Goal: Task Accomplishment & Management: Manage account settings

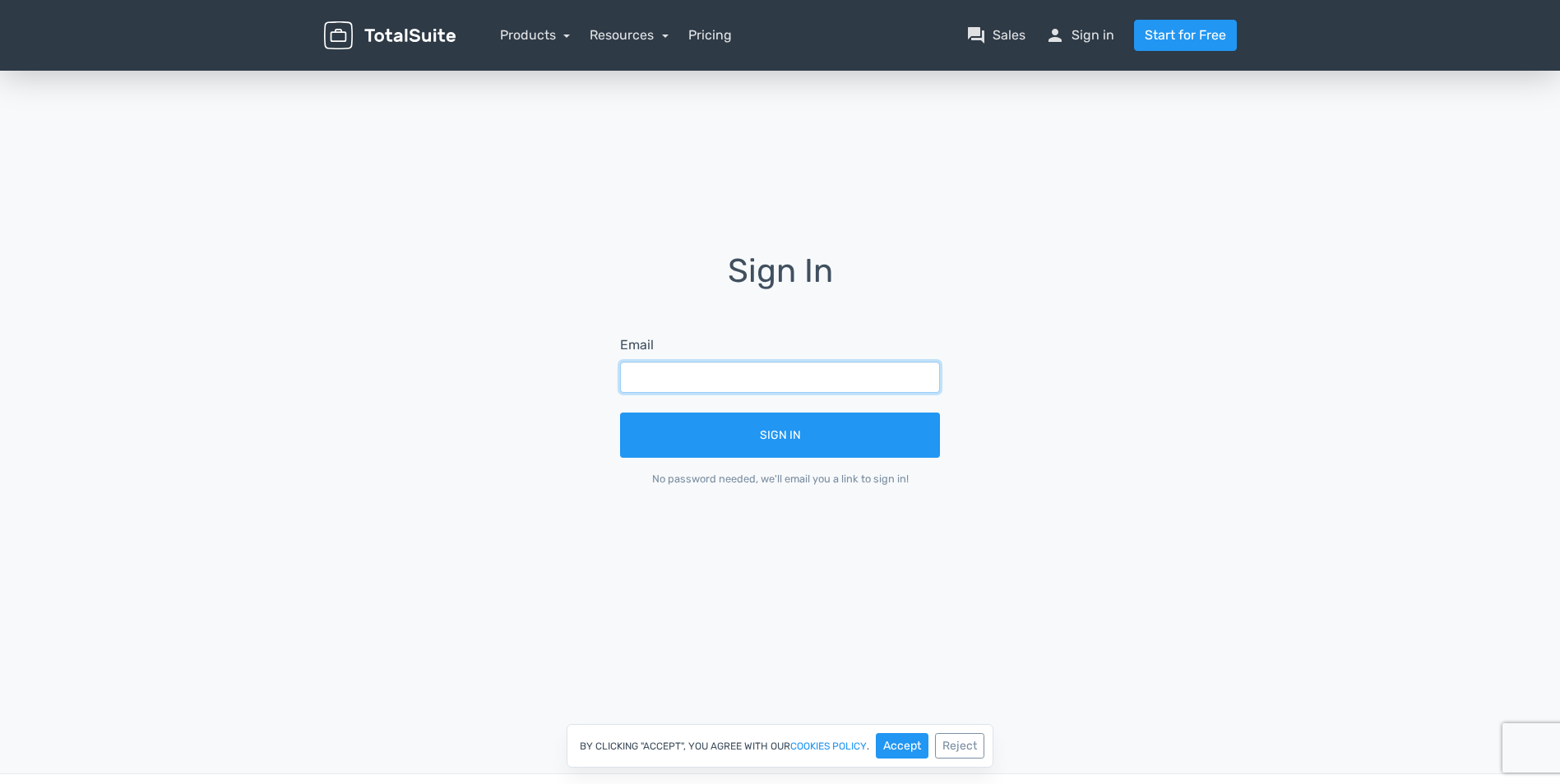
click at [702, 377] on input "text" at bounding box center [779, 378] width 320 height 31
type input "webdev@ibs.gr"
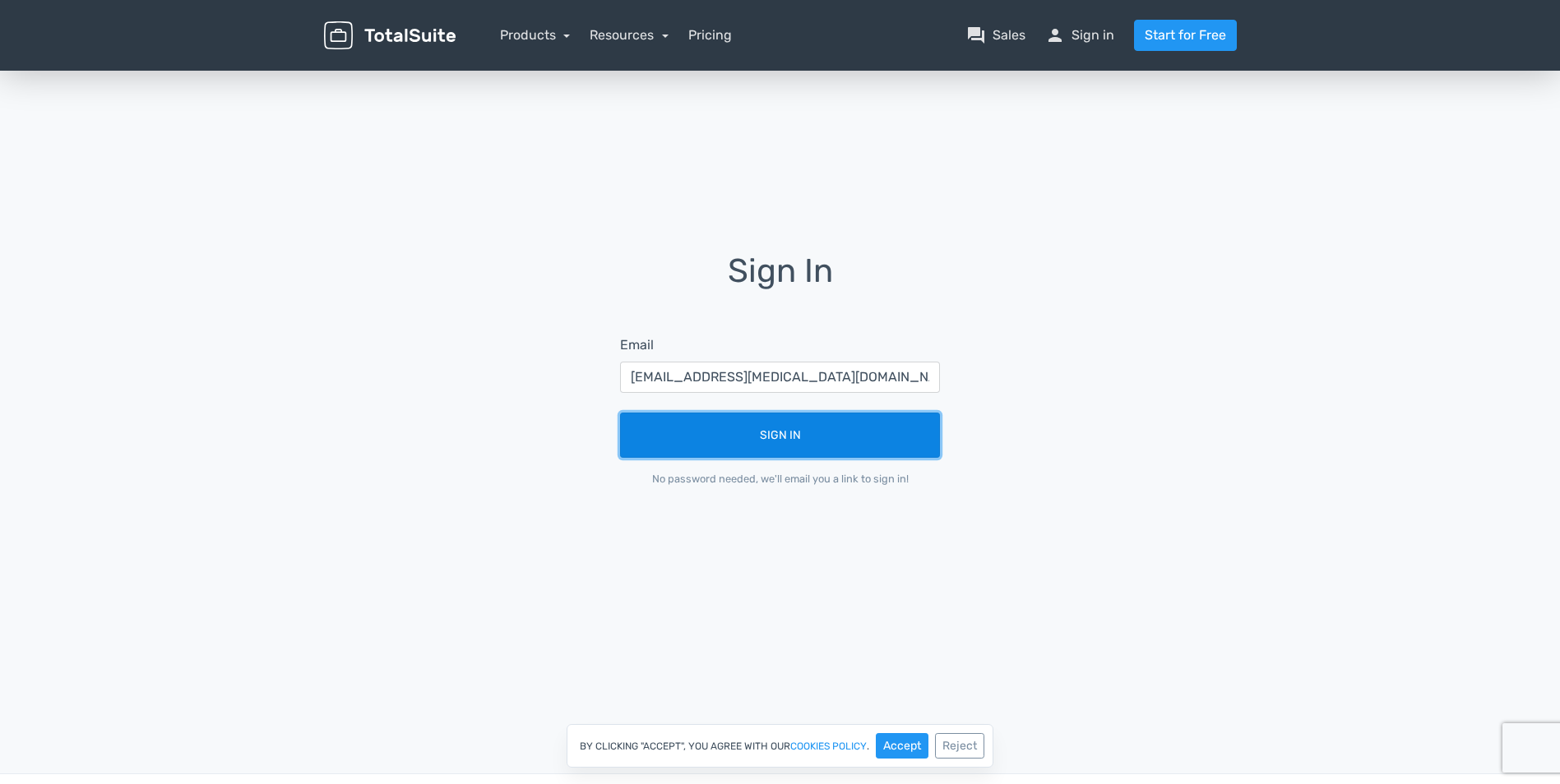
click at [751, 431] on button "Sign In" at bounding box center [779, 435] width 320 height 45
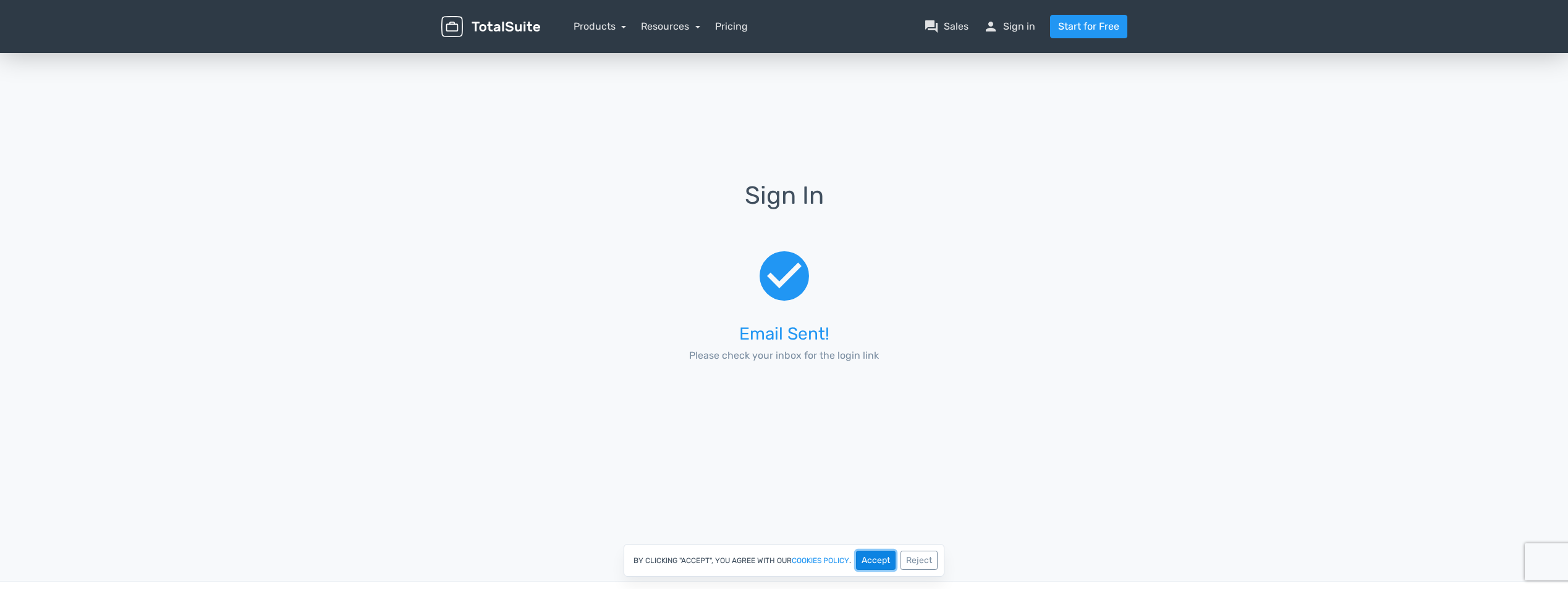
click at [863, 555] on button "Accept" at bounding box center [876, 560] width 40 height 19
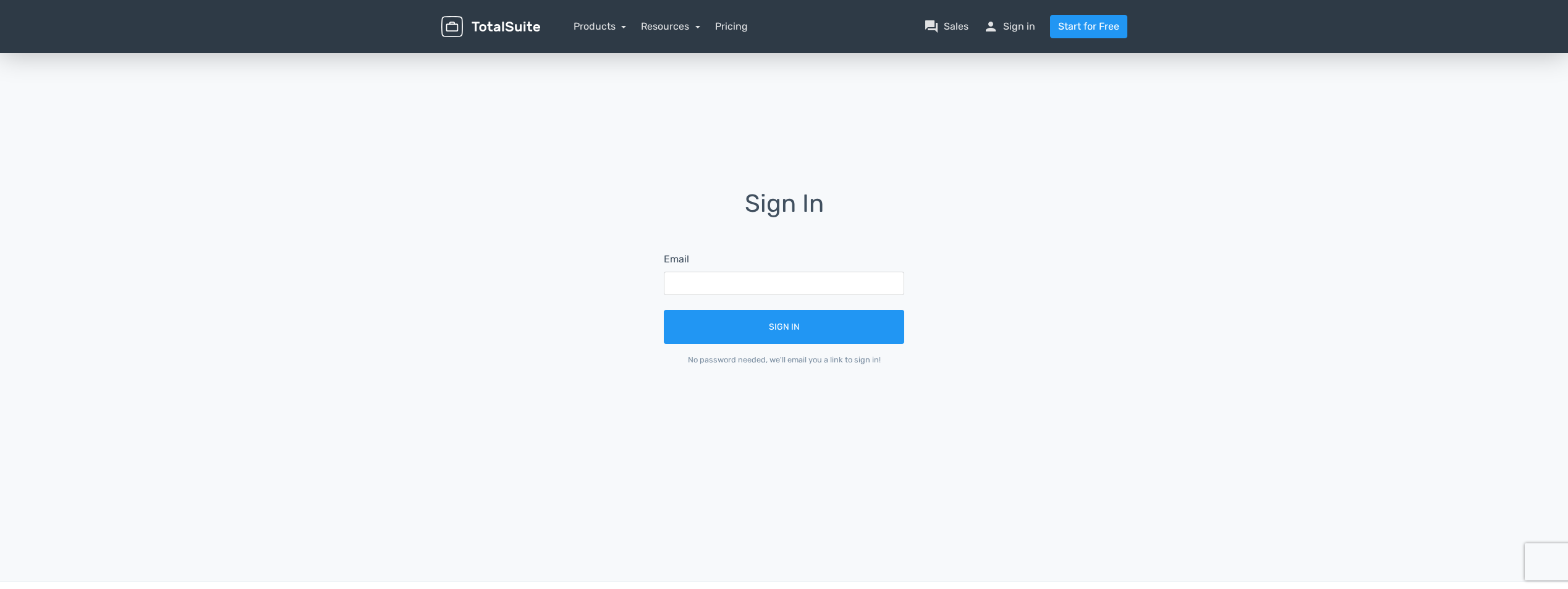
click at [415, 429] on div "Sign In Email Sign In No password needed, we'll email you a link to sign in!" at bounding box center [784, 316] width 1568 height 530
click at [1024, 19] on nav "Products TotalPoll WordPress Poll and Contest Plugin TotalContest WordPress Con…" at bounding box center [842, 27] width 587 height 23
click at [1023, 25] on link "person Sign in" at bounding box center [1009, 27] width 52 height 15
click at [766, 277] on input "text" at bounding box center [784, 284] width 241 height 23
click at [604, 23] on link "Products" at bounding box center [600, 26] width 53 height 12
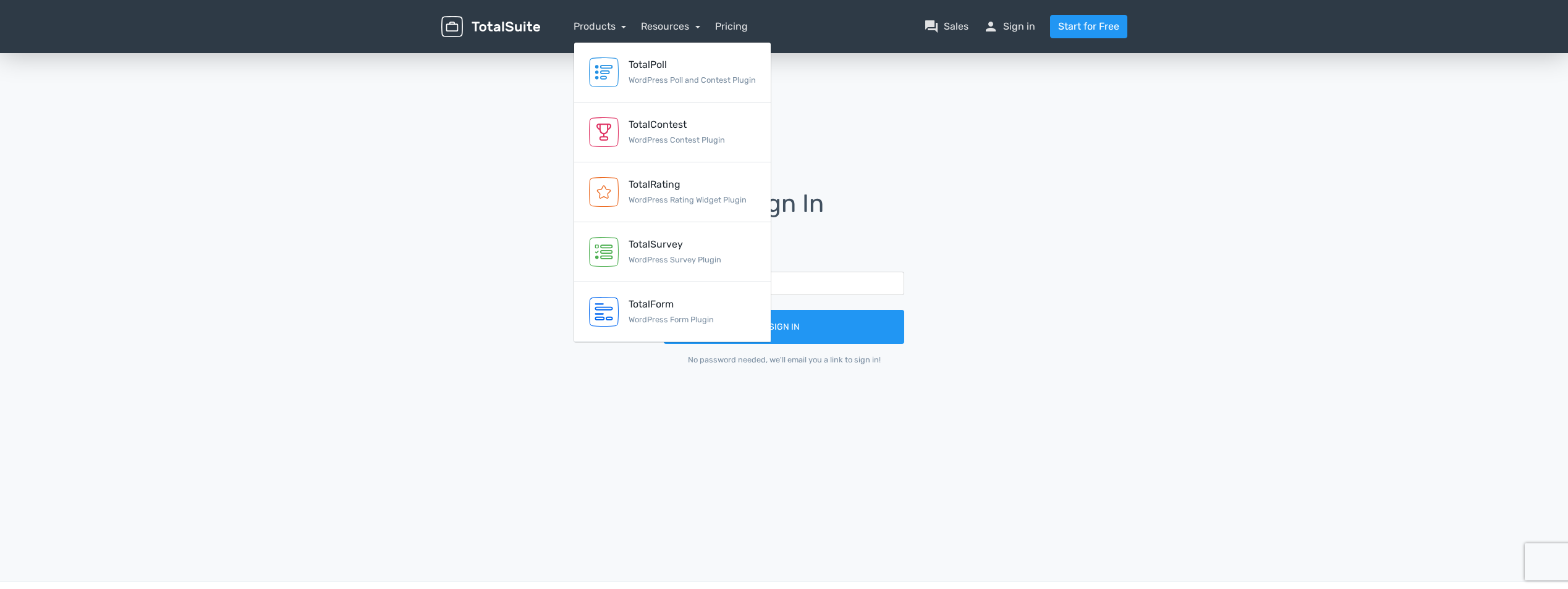
click at [437, 17] on div "menu" at bounding box center [491, 27] width 118 height 22
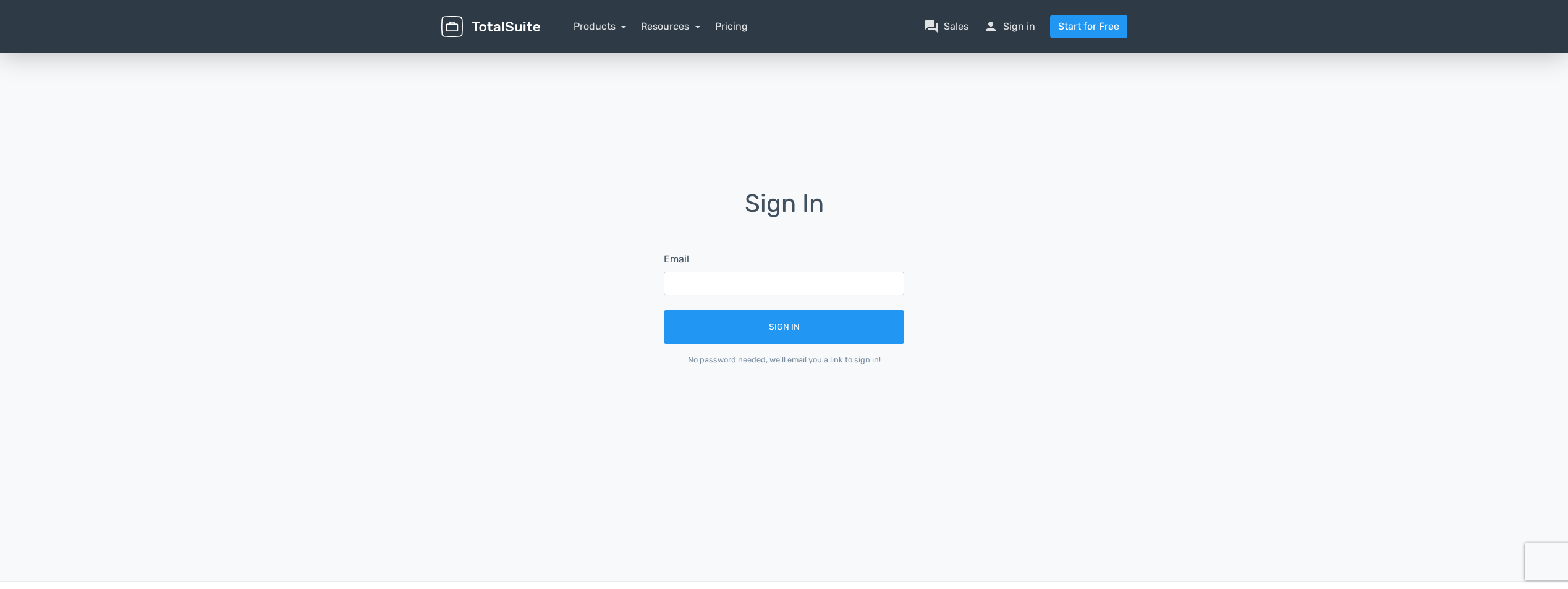
click at [464, 9] on div "menu Products TotalPoll WordPress Poll and Contest Plugin TotalContest TotalRat…" at bounding box center [784, 27] width 705 height 53
click at [465, 11] on div "menu Products TotalPoll WordPress Poll and Contest Plugin TotalContest TotalRat…" at bounding box center [784, 27] width 705 height 53
click at [1019, 27] on link "person Sign in" at bounding box center [1009, 27] width 52 height 15
click at [789, 281] on input "text" at bounding box center [784, 284] width 241 height 23
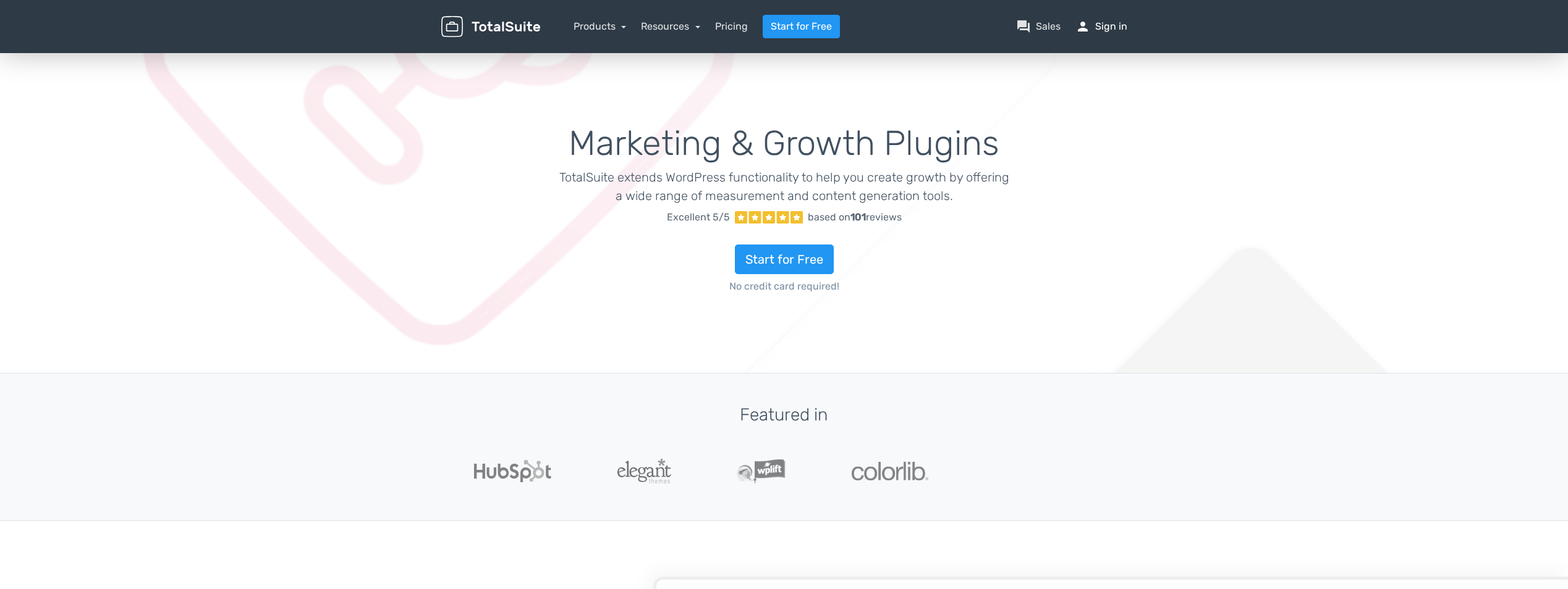
click at [1121, 28] on link "person Sign in" at bounding box center [1102, 27] width 52 height 15
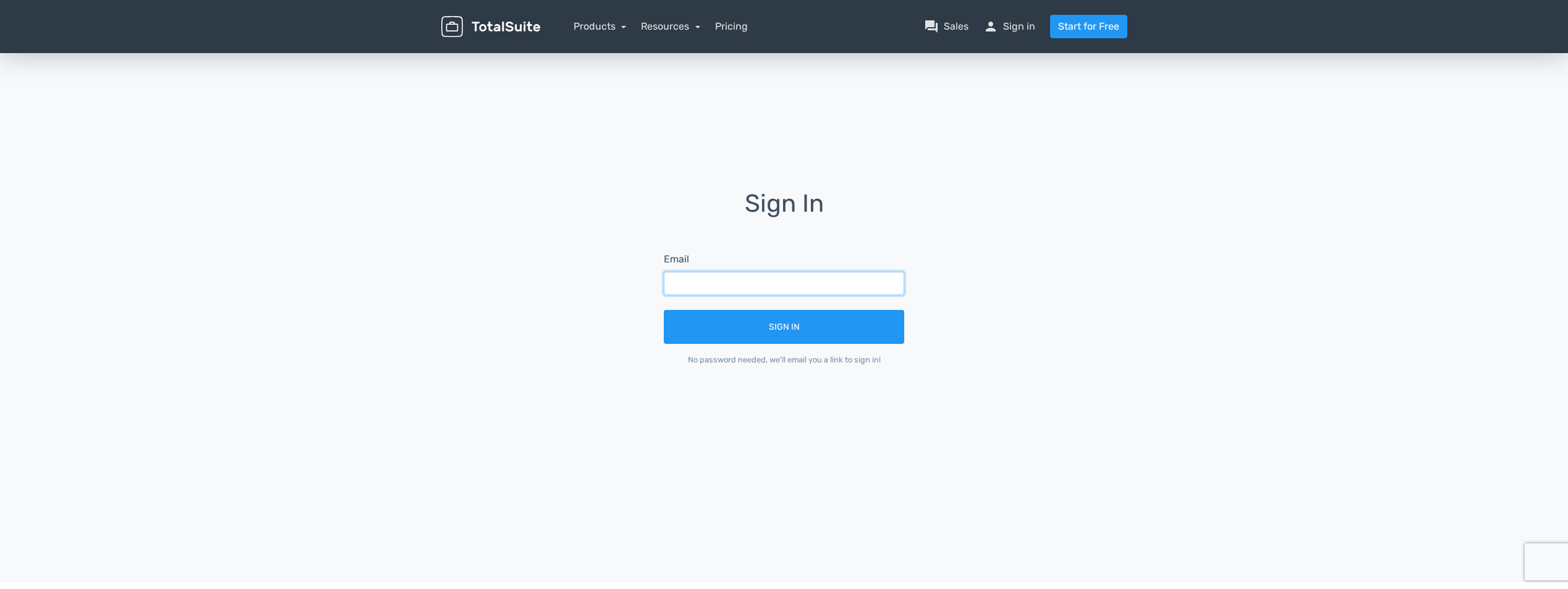
click at [739, 282] on input "text" at bounding box center [784, 284] width 241 height 23
type input "[EMAIL_ADDRESS][MEDICAL_DATA][DOMAIN_NAME]"
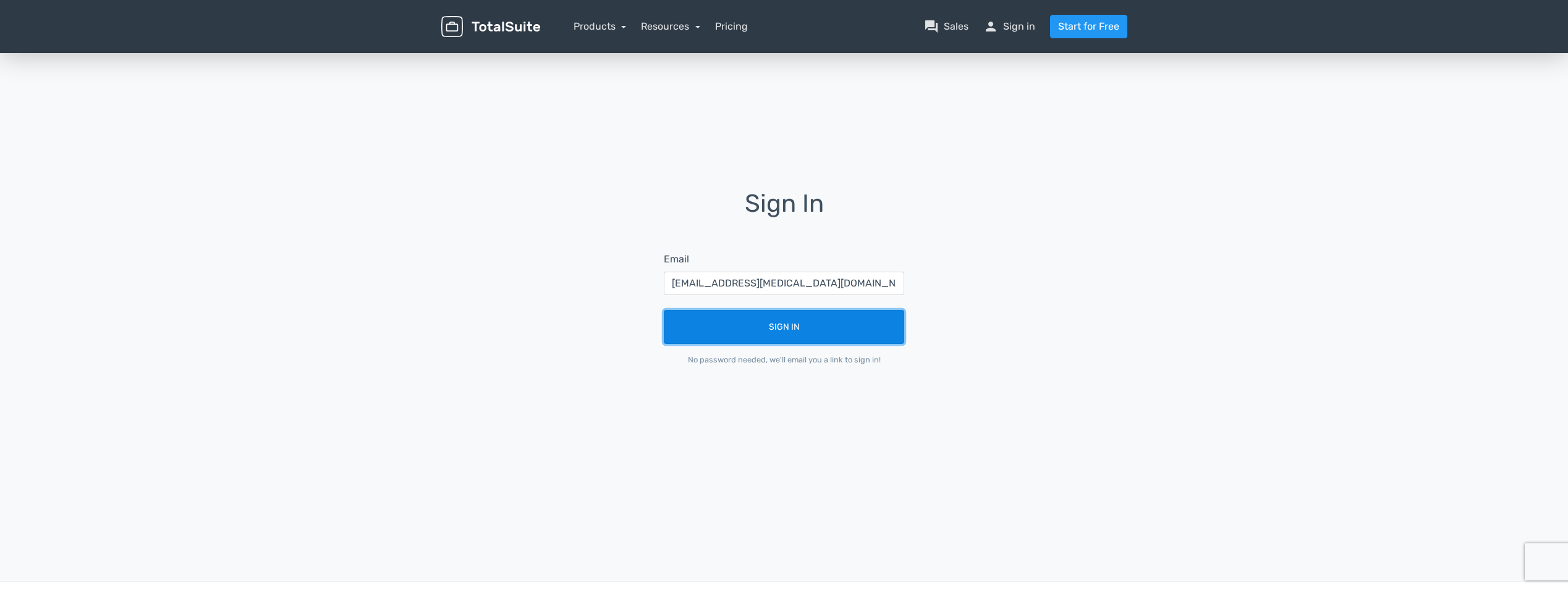
click at [818, 329] on button "Sign In" at bounding box center [784, 327] width 241 height 34
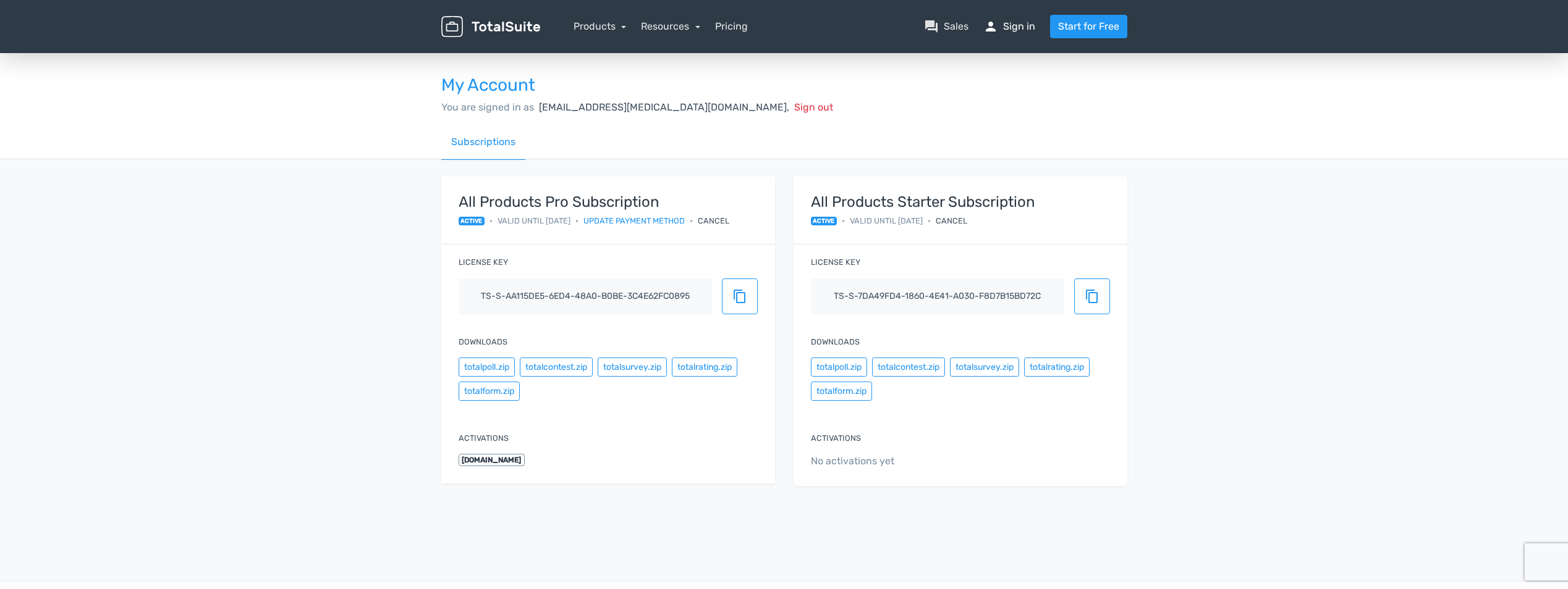
click at [1029, 32] on link "person Sign in" at bounding box center [1009, 27] width 52 height 15
click at [593, 29] on link "Products" at bounding box center [600, 26] width 53 height 12
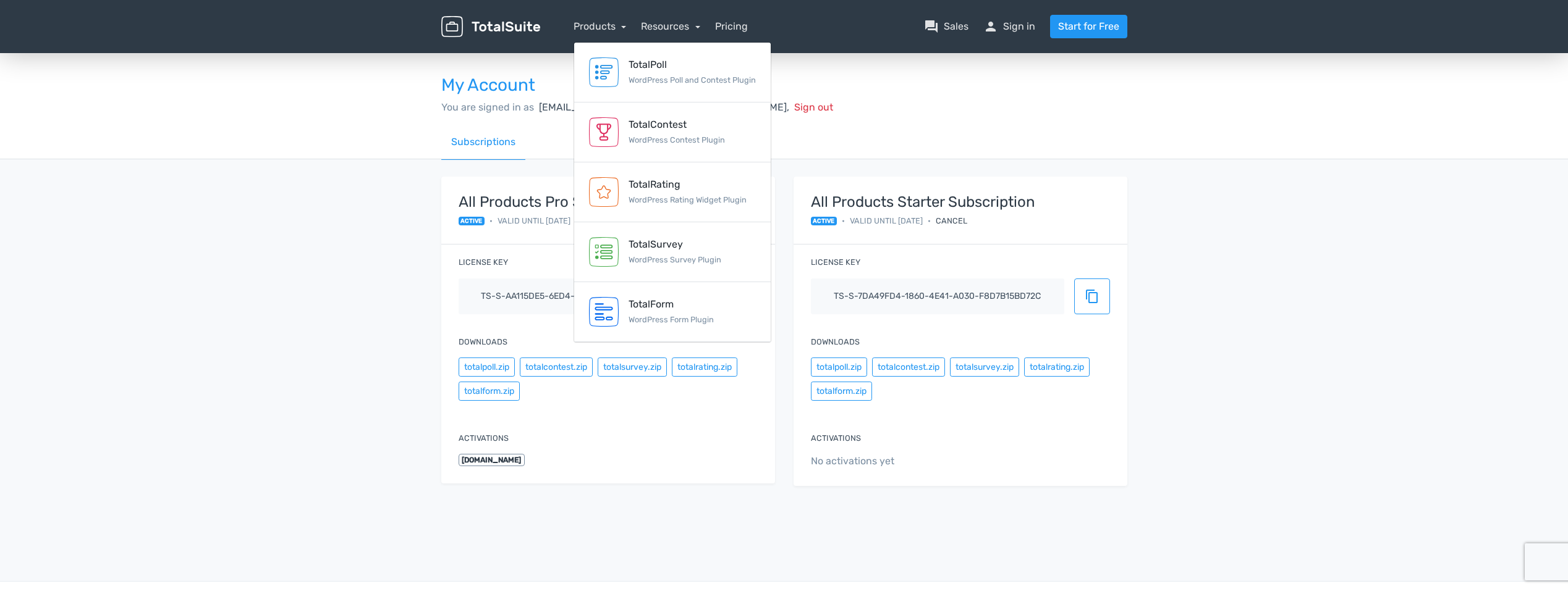
click at [1084, 93] on h3 "My Account" at bounding box center [784, 85] width 686 height 19
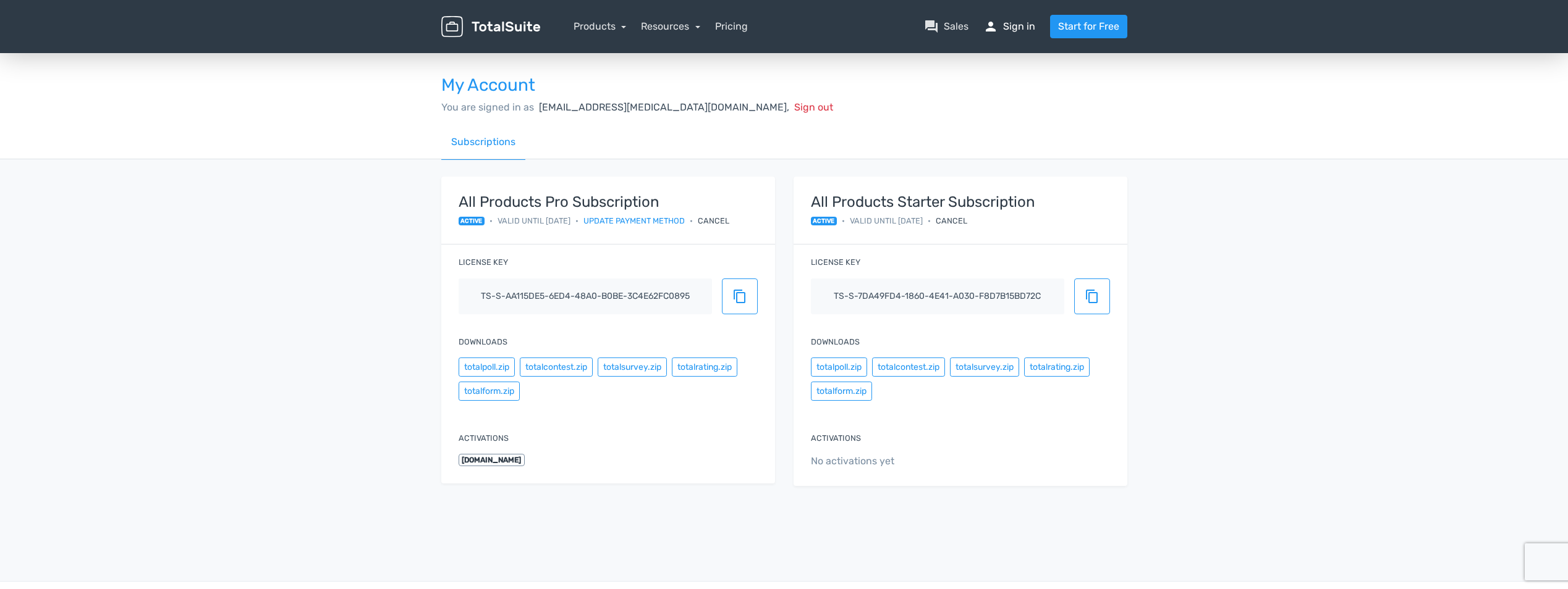
click at [1005, 30] on link "person Sign in" at bounding box center [1009, 27] width 52 height 15
click at [469, 25] on img at bounding box center [491, 27] width 99 height 22
click at [718, 221] on div "Cancel" at bounding box center [713, 221] width 32 height 12
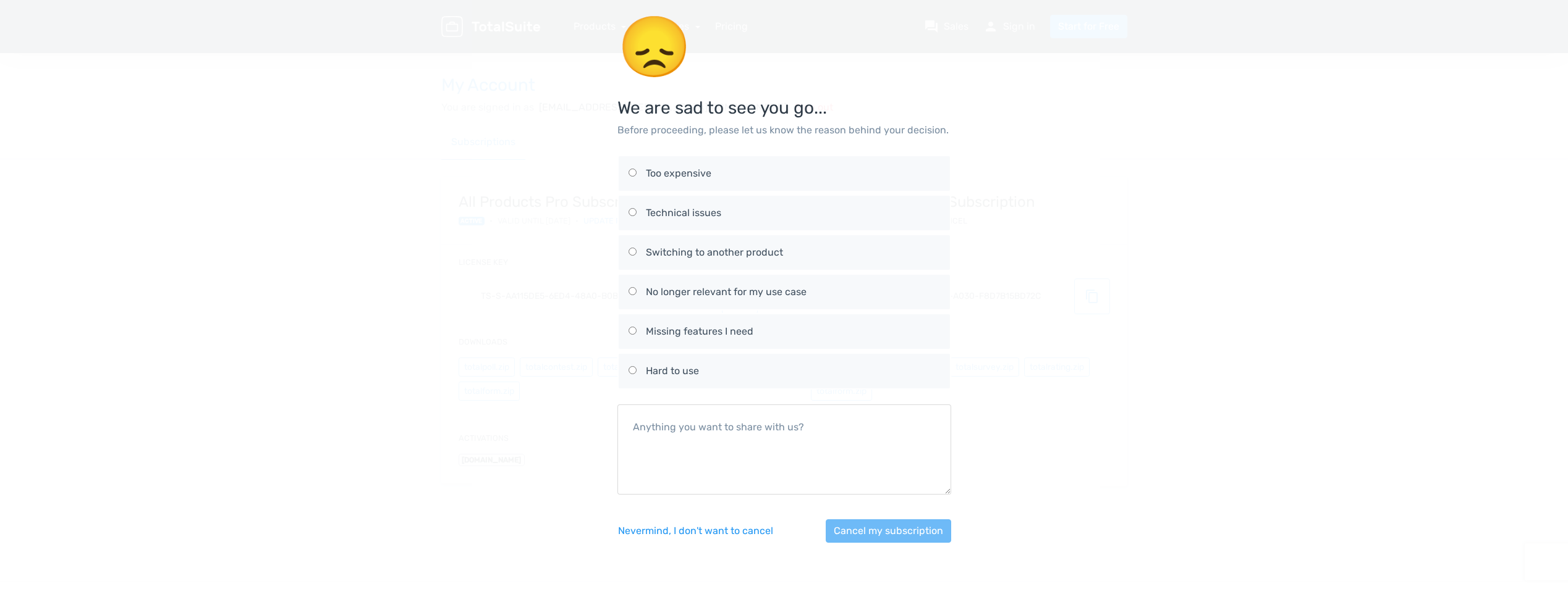
click at [462, 286] on div "😞 We are sad to see you go... Before proceeding, please let us know the reason …" at bounding box center [784, 286] width 705 height 572
click at [699, 531] on button "Nevermind, I don't want to cancel" at bounding box center [695, 531] width 156 height 23
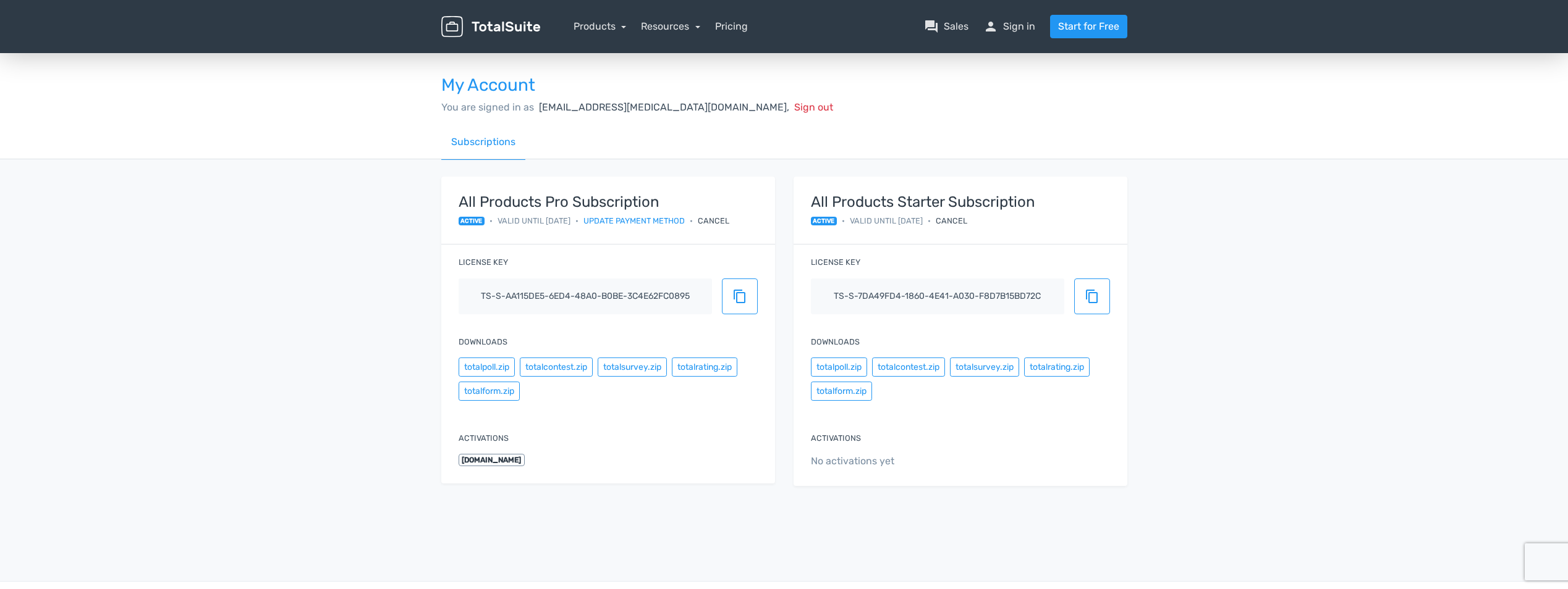
click at [555, 109] on span "webdev@ibs.gr," at bounding box center [664, 107] width 251 height 12
click at [361, 472] on div "My Account You are signed in as webdev@ibs.gr, Sign out Subscriptions All Produ…" at bounding box center [784, 284] width 1568 height 467
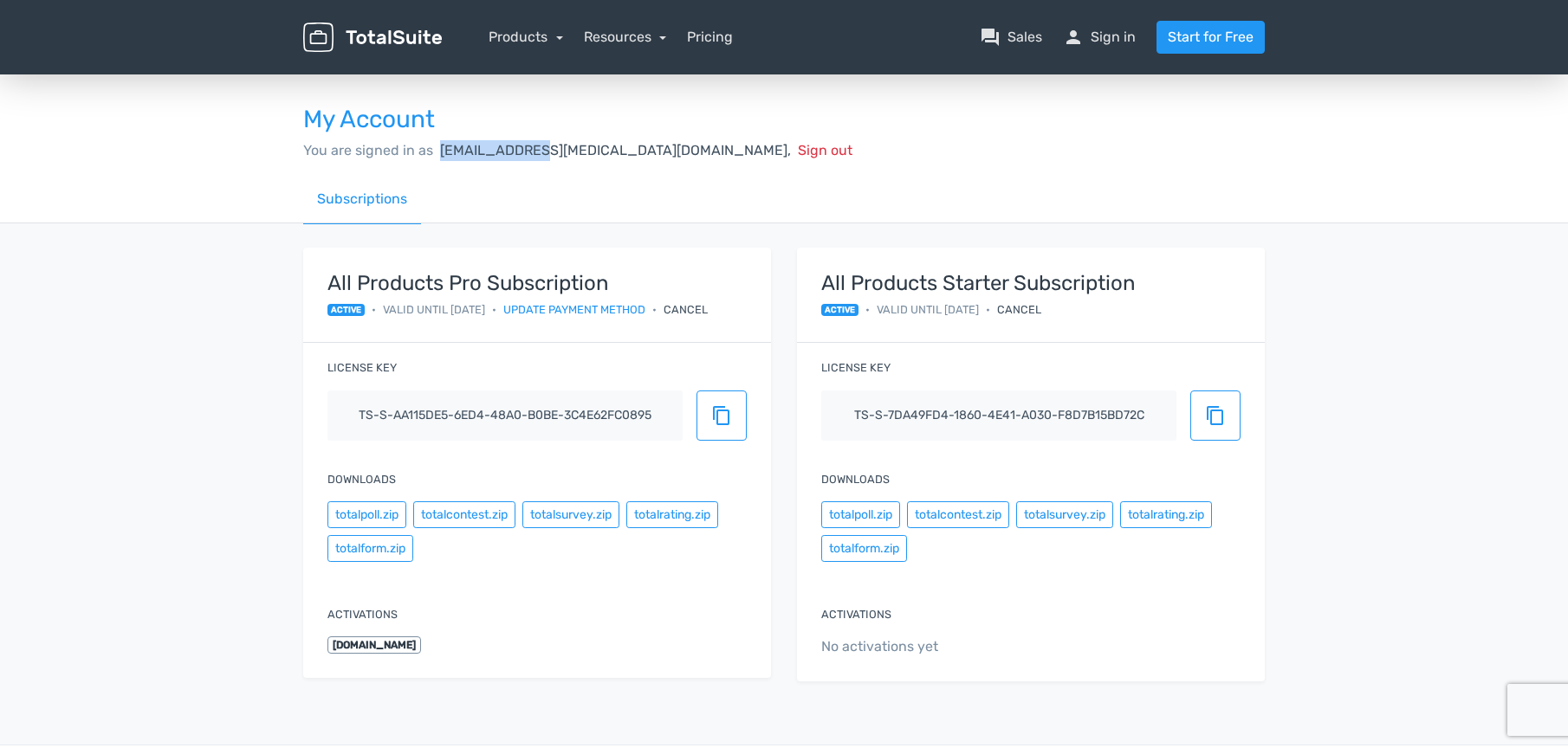
drag, startPoint x: 439, startPoint y: 147, endPoint x: 535, endPoint y: 145, distance: 96.0
click at [535, 145] on span "[EMAIL_ADDRESS][MEDICAL_DATA][DOMAIN_NAME]," at bounding box center [615, 150] width 351 height 16
copy span "webdev@ibs.gr"
drag, startPoint x: 365, startPoint y: 153, endPoint x: 531, endPoint y: 157, distance: 166.0
click at [531, 157] on div "You are signed in as webdev@ibs.gr, Sign out" at bounding box center [784, 151] width 961 height 21
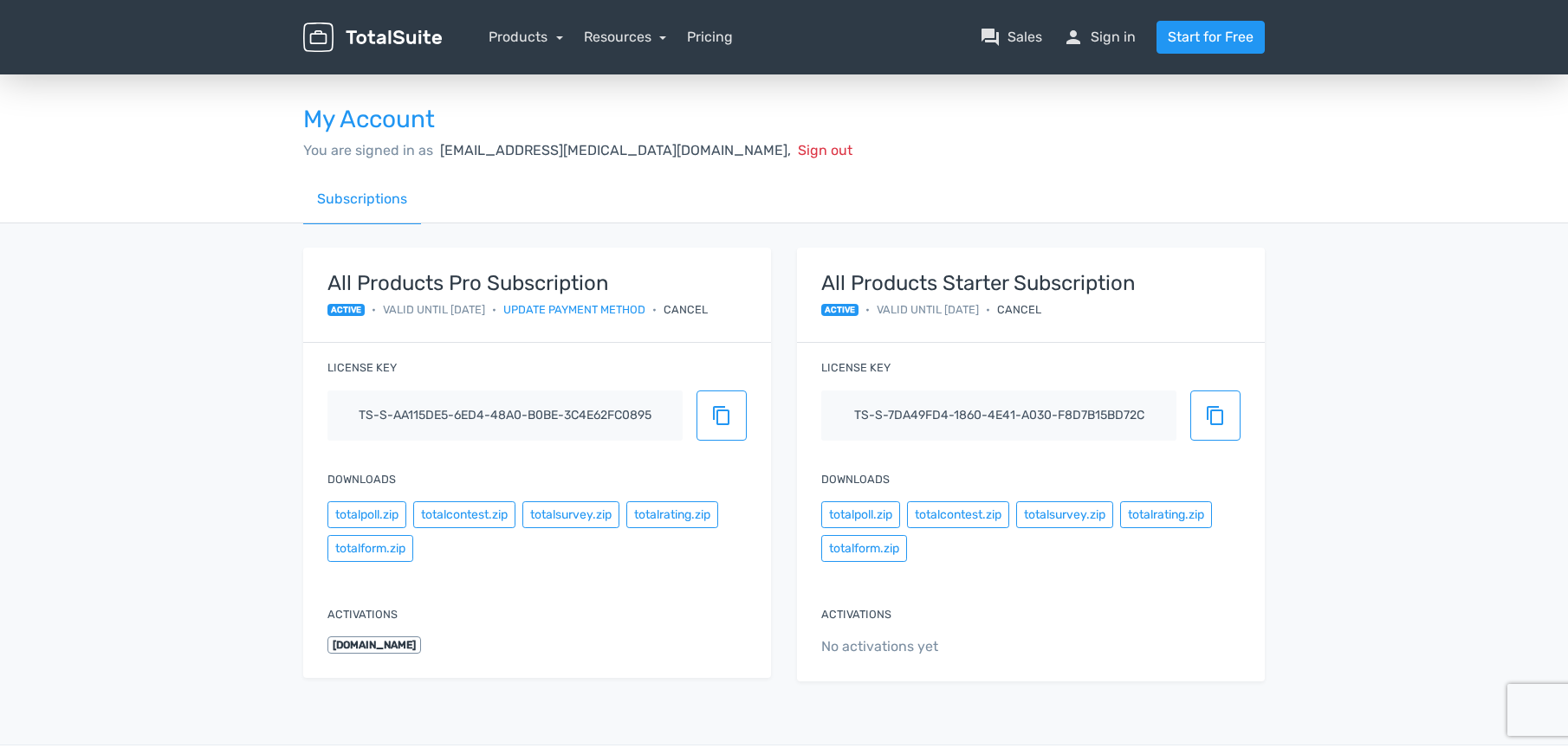
drag, startPoint x: 531, startPoint y: 157, endPoint x: 509, endPoint y: 207, distance: 54.6
click at [530, 205] on div "Subscriptions" at bounding box center [784, 199] width 961 height 49
click at [390, 197] on link "Subscriptions" at bounding box center [362, 199] width 118 height 49
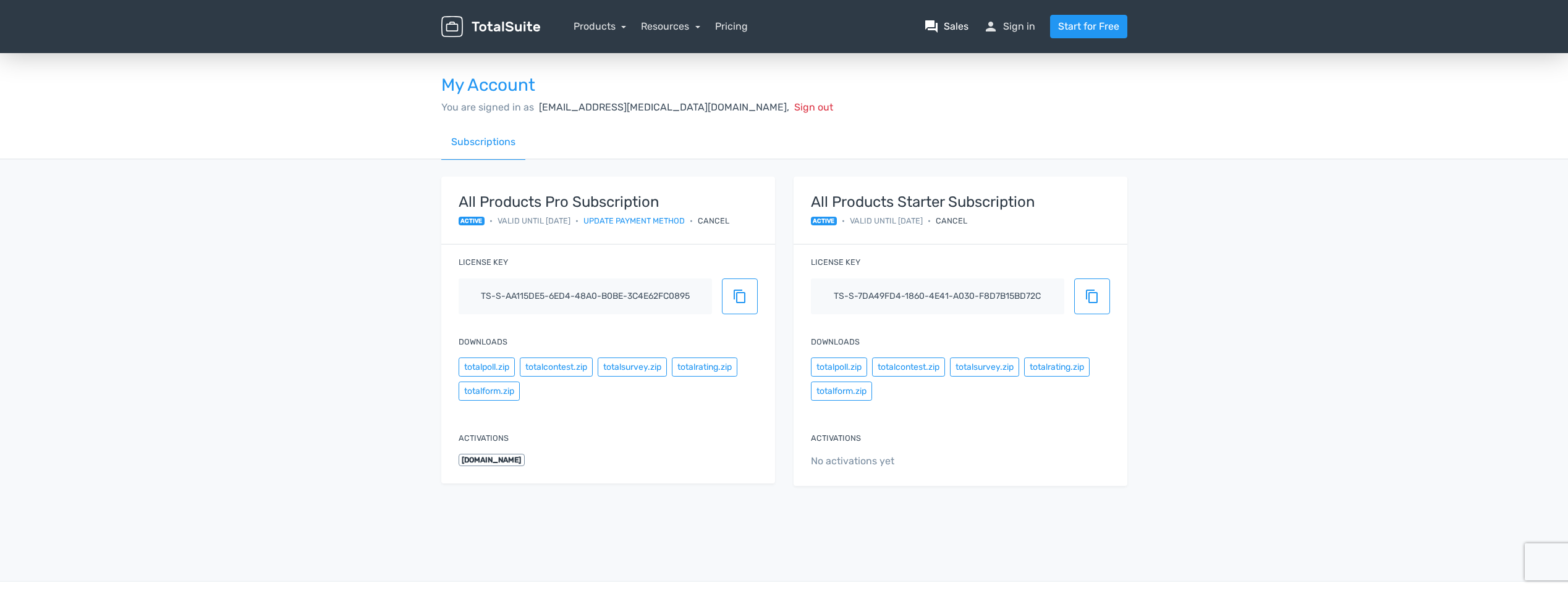
click at [958, 28] on link "question_answer Sales" at bounding box center [946, 27] width 45 height 15
click at [488, 138] on link "Subscriptions" at bounding box center [484, 142] width 84 height 35
click at [489, 138] on link "Subscriptions" at bounding box center [484, 142] width 84 height 35
click at [724, 221] on div "Cancel" at bounding box center [713, 221] width 32 height 12
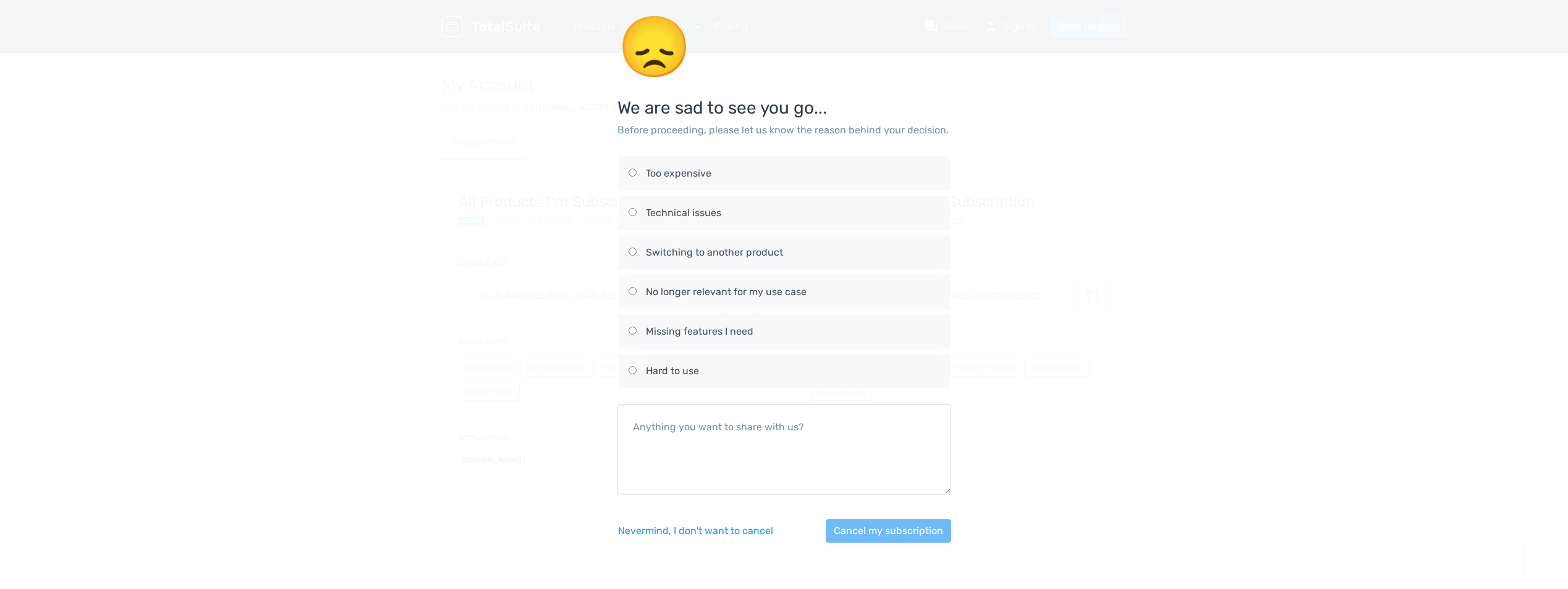
click at [447, 493] on div "😞 We are sad to see you go... Before proceeding, please let us know the reason …" at bounding box center [784, 286] width 705 height 572
click at [696, 533] on button "Nevermind, I don't want to cancel" at bounding box center [695, 531] width 156 height 23
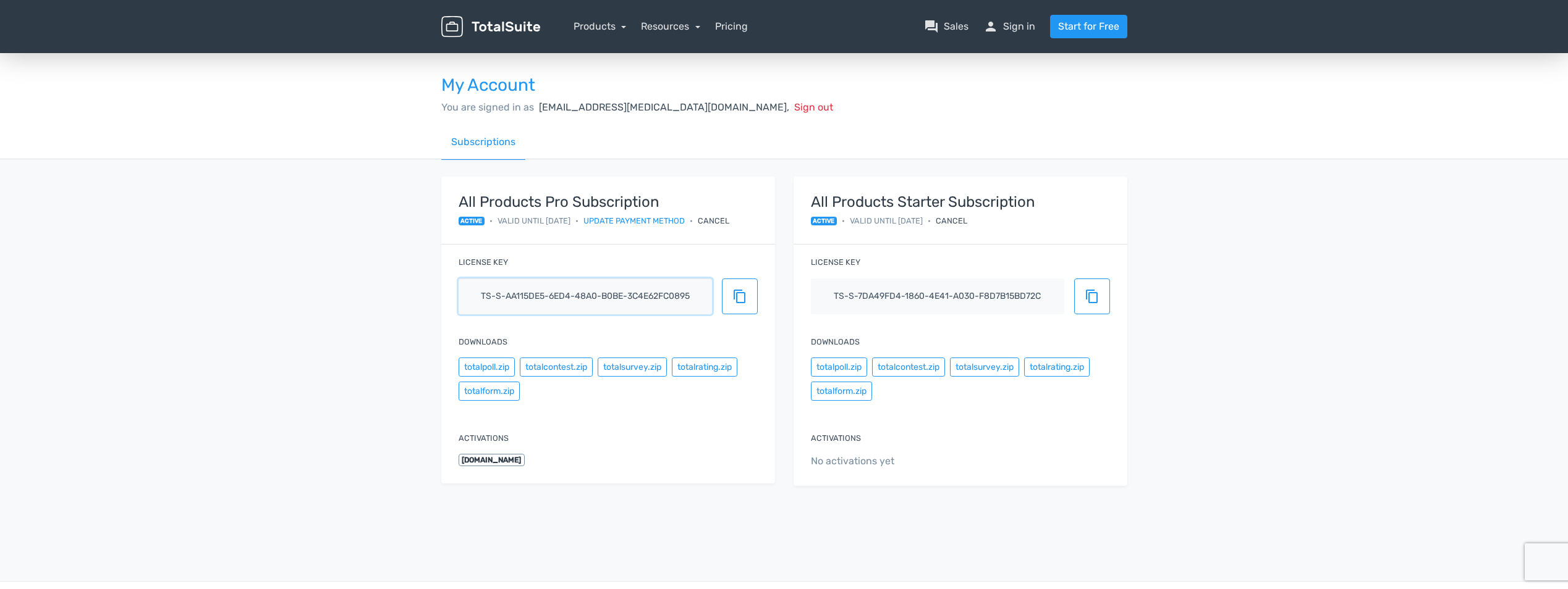
click at [646, 293] on input "ts-s-aa115de5-6ed4-48a0-b0be-3c4e62fc0895" at bounding box center [586, 297] width 254 height 36
click at [570, 100] on div "You are signed in as webdev@ibs.gr, Sign out" at bounding box center [784, 108] width 686 height 15
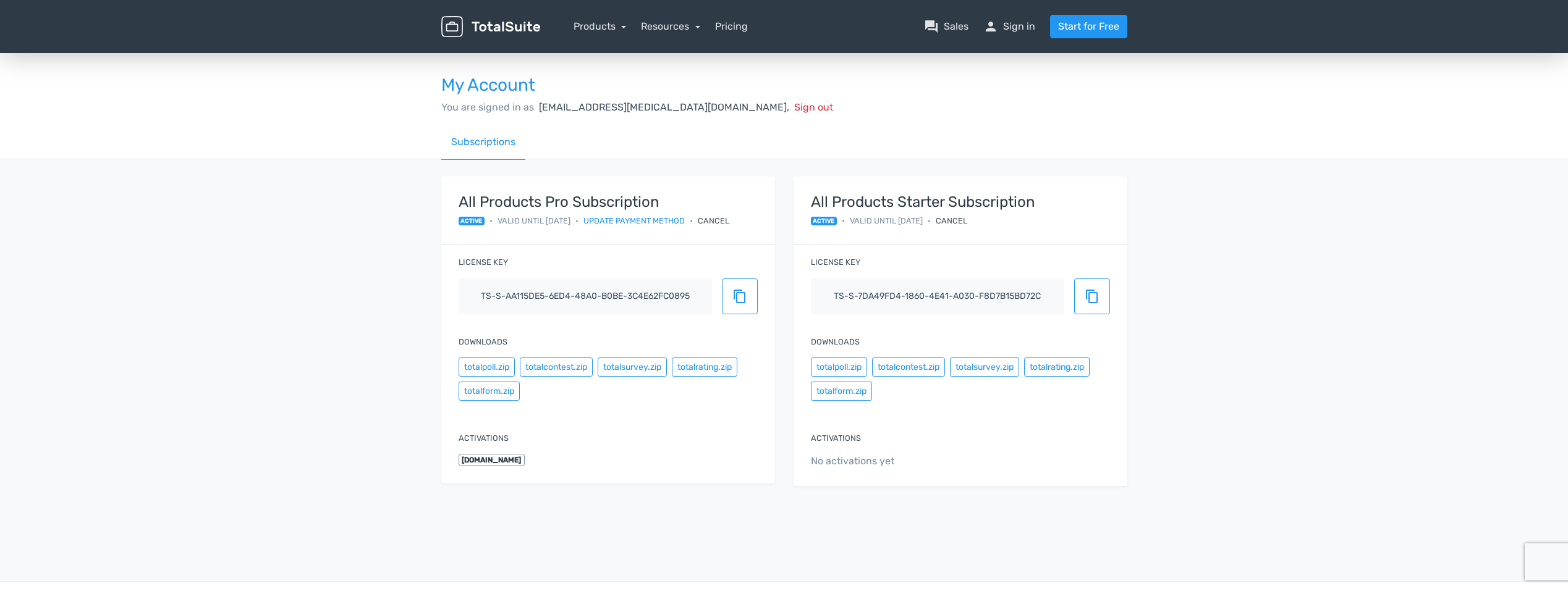
drag, startPoint x: 570, startPoint y: 100, endPoint x: 599, endPoint y: 134, distance: 44.7
click at [599, 134] on div "Subscriptions" at bounding box center [784, 142] width 686 height 35
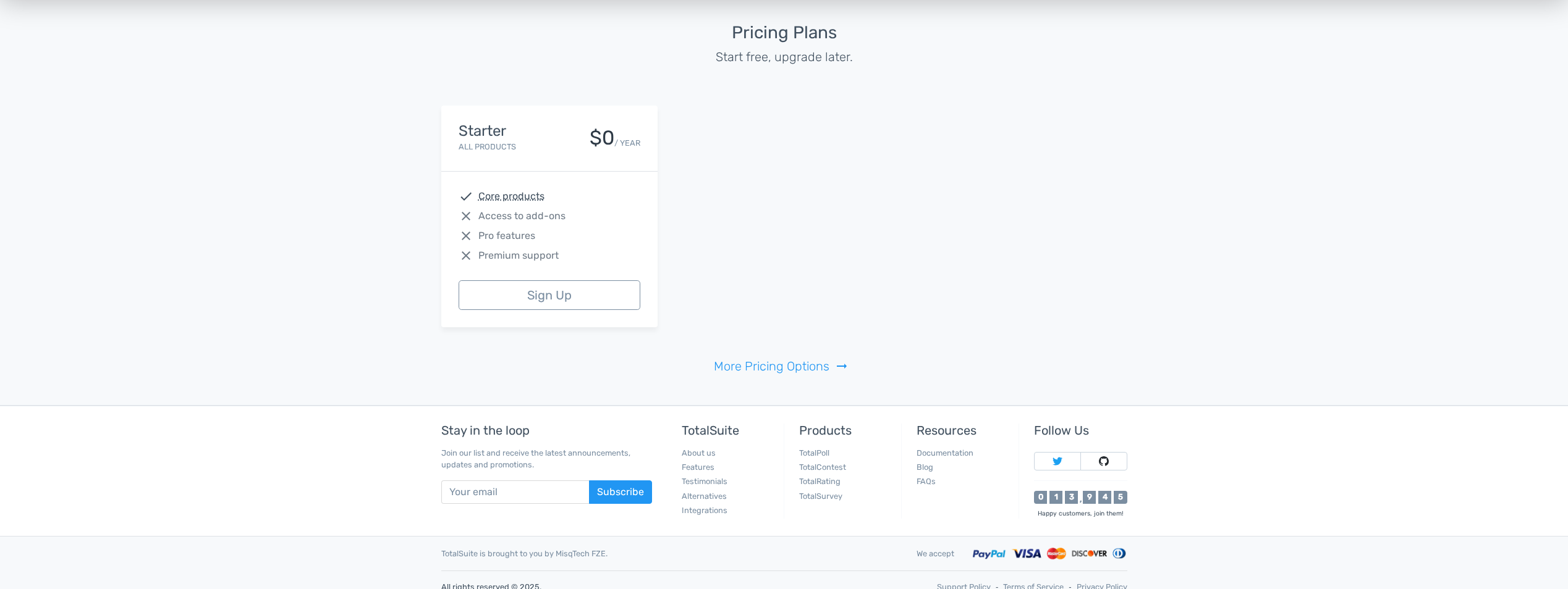
scroll to position [3367, 0]
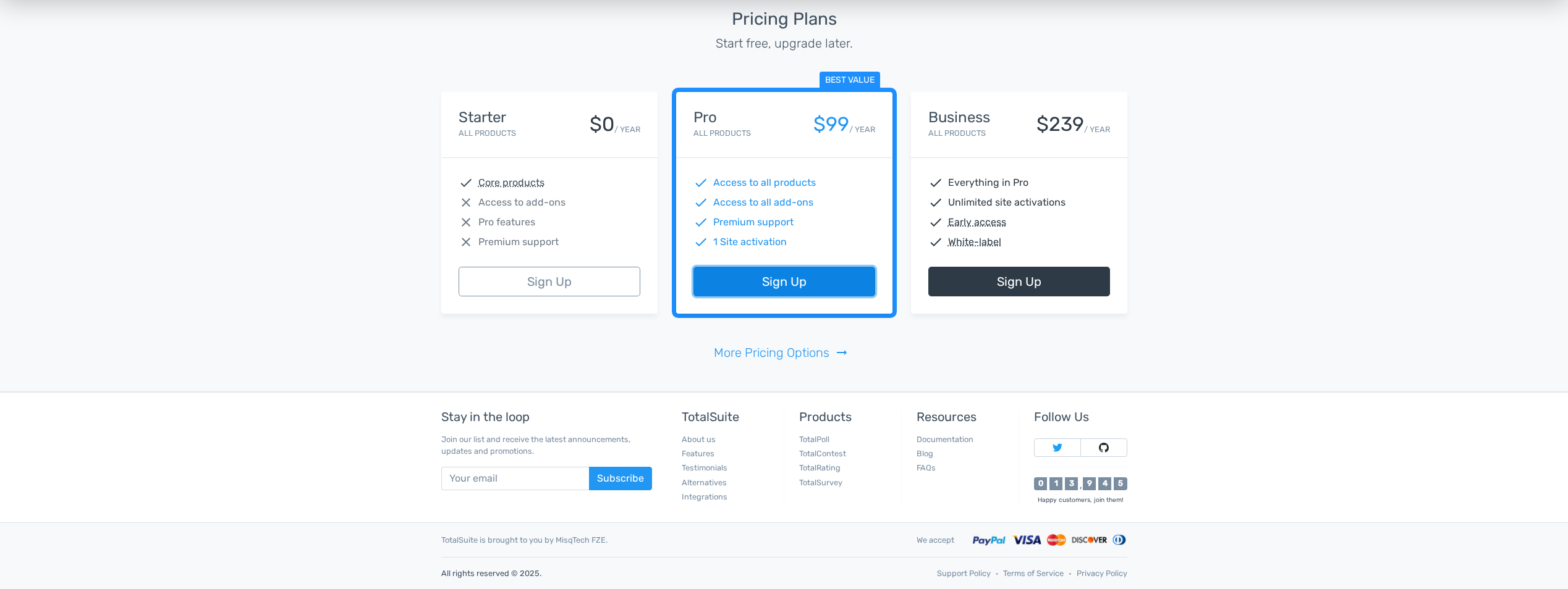
click at [782, 284] on link "Sign Up" at bounding box center [784, 282] width 182 height 30
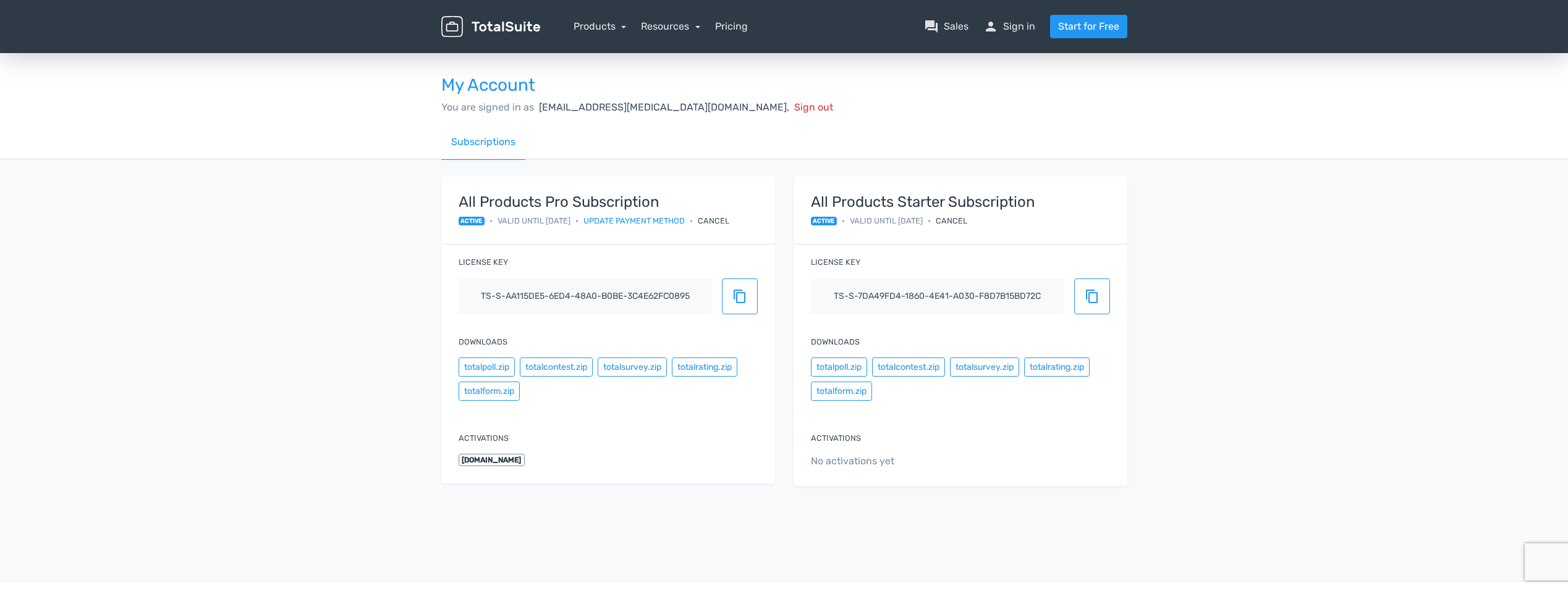
click at [606, 18] on nav "Products TotalPoll WordPress Poll and Contest Plugin TotalContest WordPress Con…" at bounding box center [842, 27] width 587 height 23
click at [614, 22] on link "Products" at bounding box center [600, 26] width 53 height 12
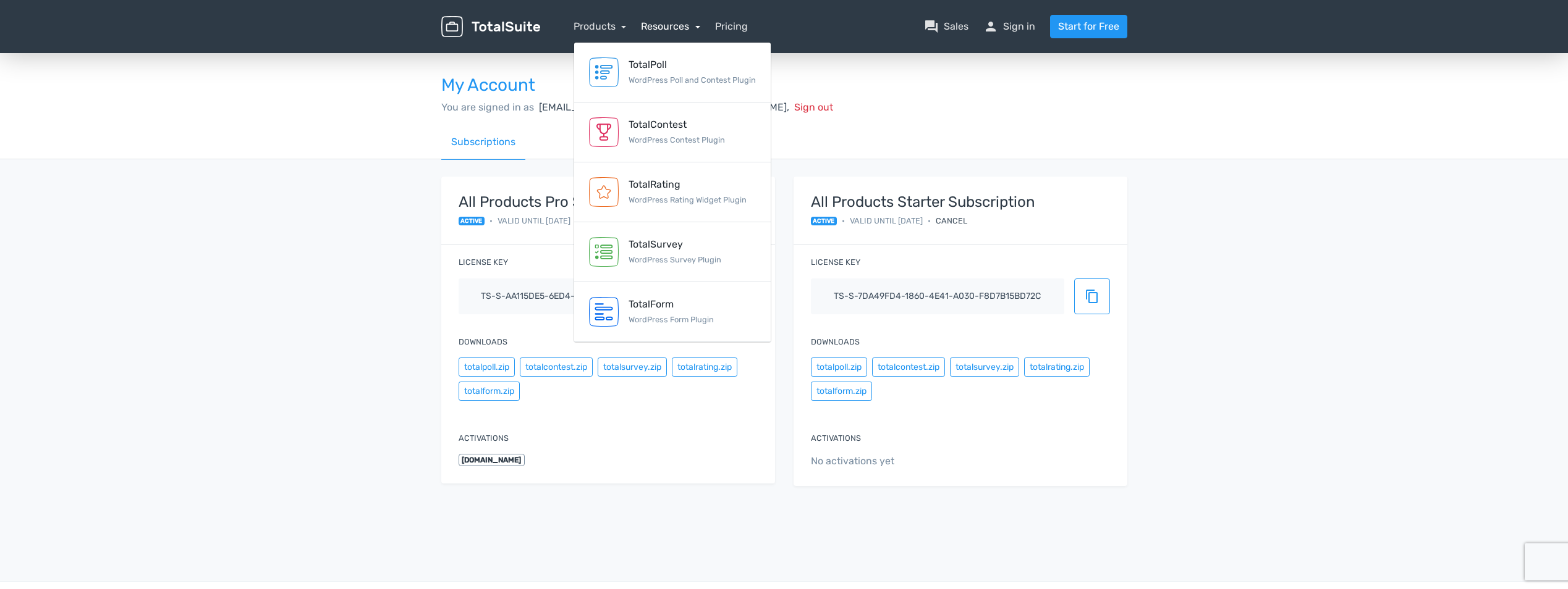
click at [670, 23] on link "Resources" at bounding box center [670, 26] width 59 height 12
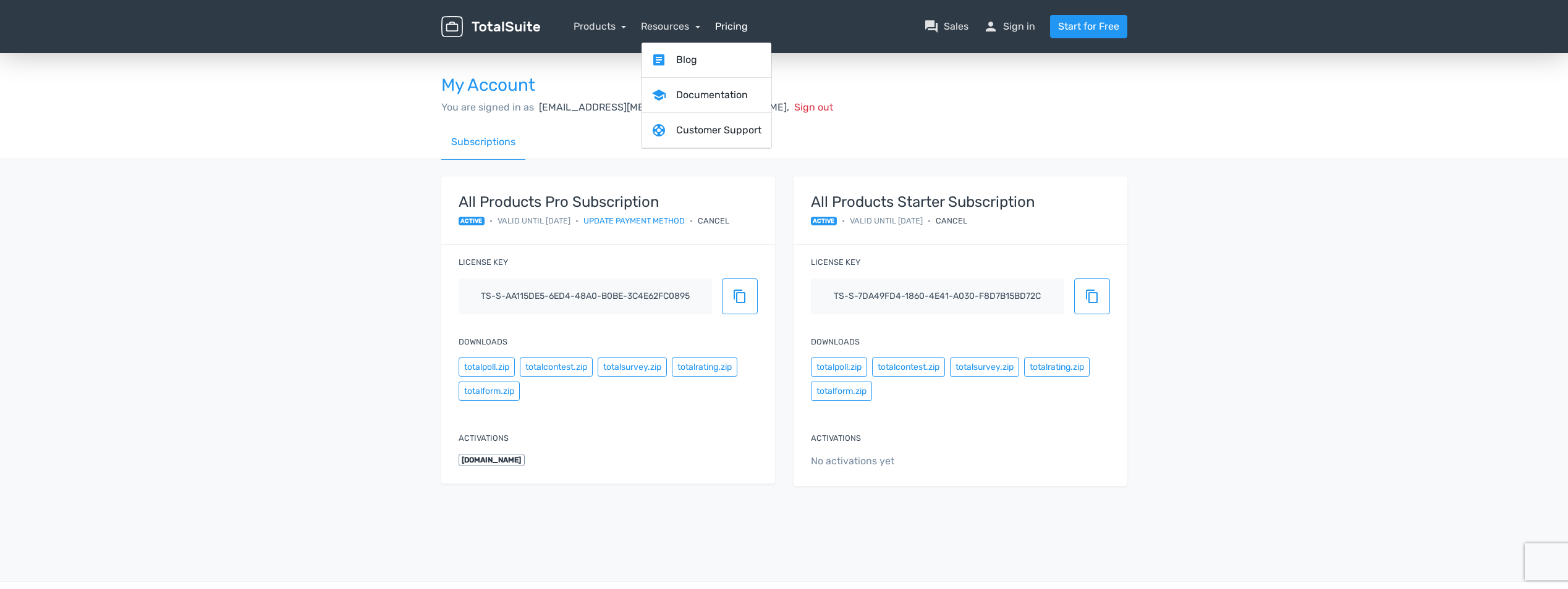
click at [735, 27] on link "Pricing" at bounding box center [731, 27] width 33 height 15
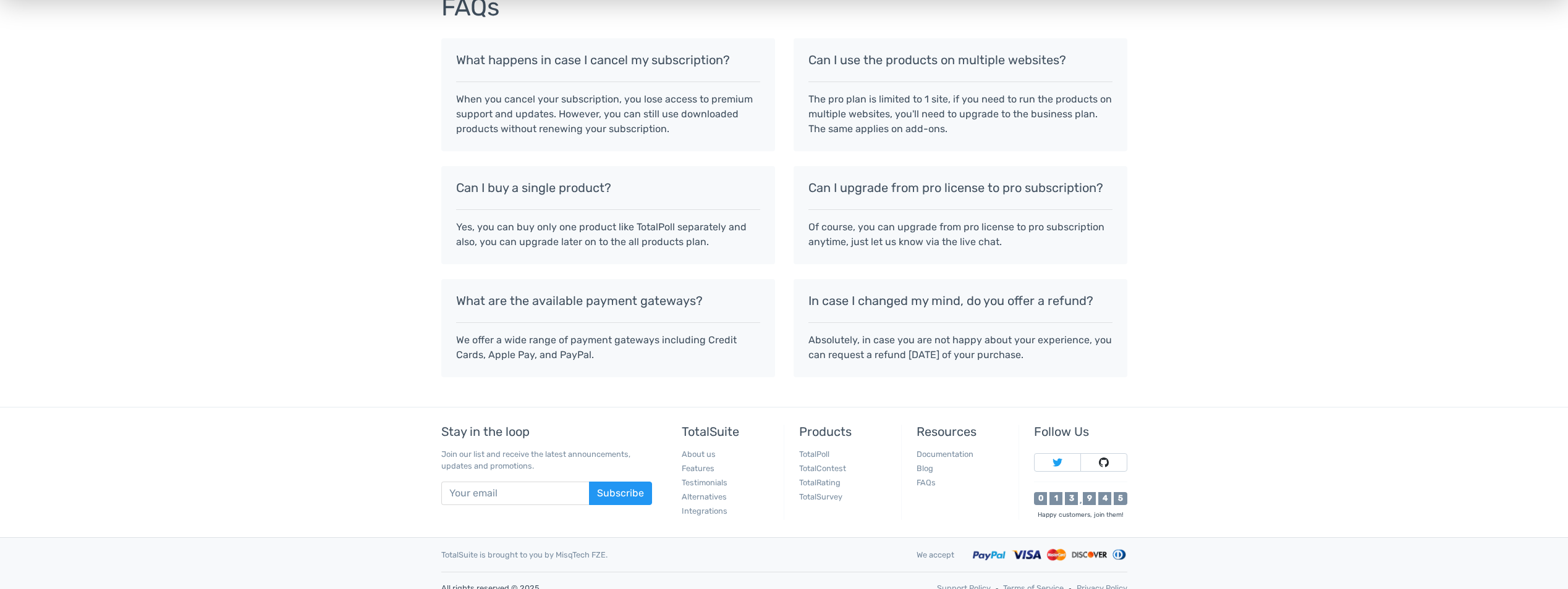
scroll to position [1049, 0]
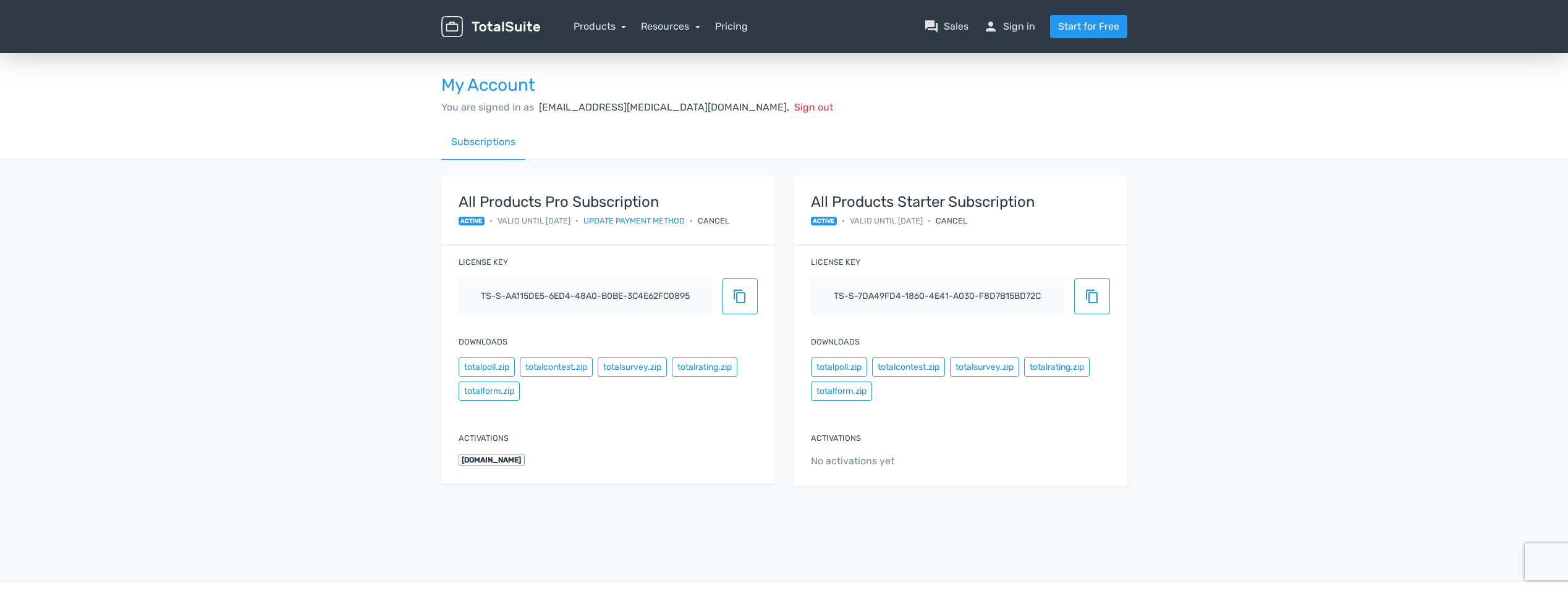
click at [1029, 19] on nav "Products TotalPoll WordPress Poll and Contest Plugin TotalContest WordPress Con…" at bounding box center [842, 27] width 587 height 23
click at [1026, 24] on link "person Sign in" at bounding box center [1009, 27] width 52 height 15
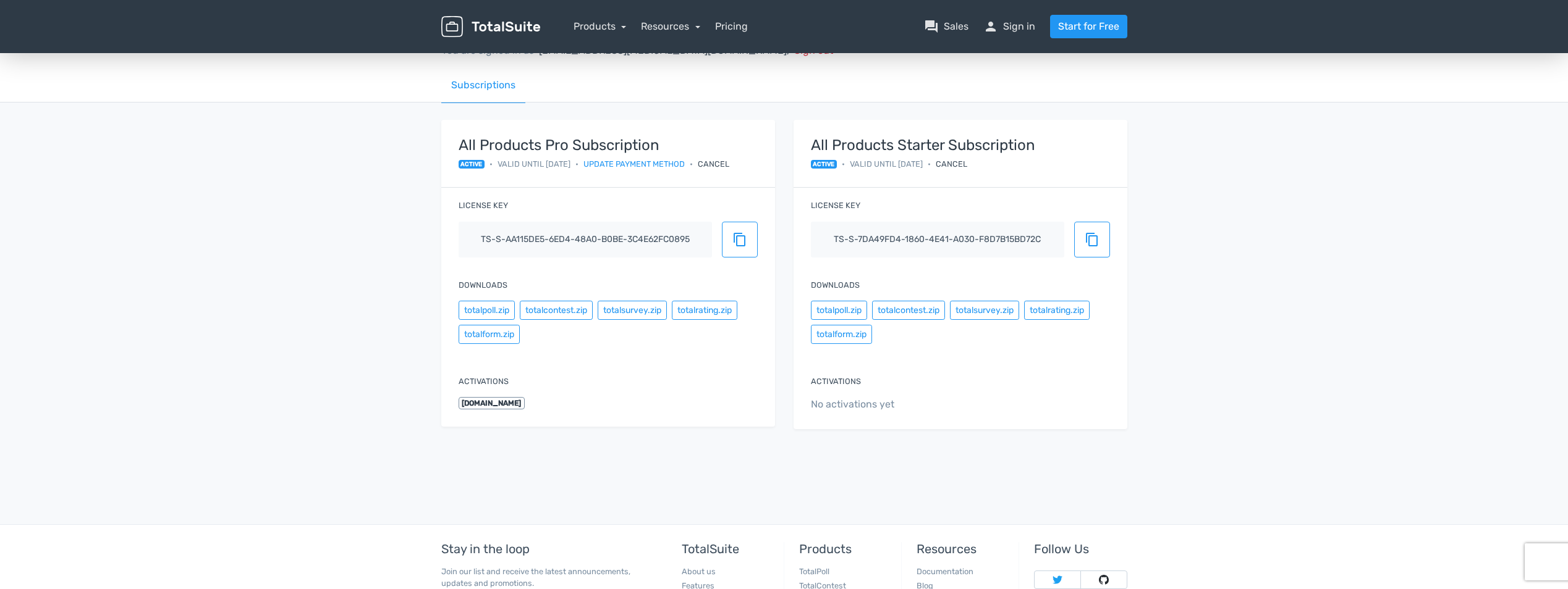
scroll to position [189, 0]
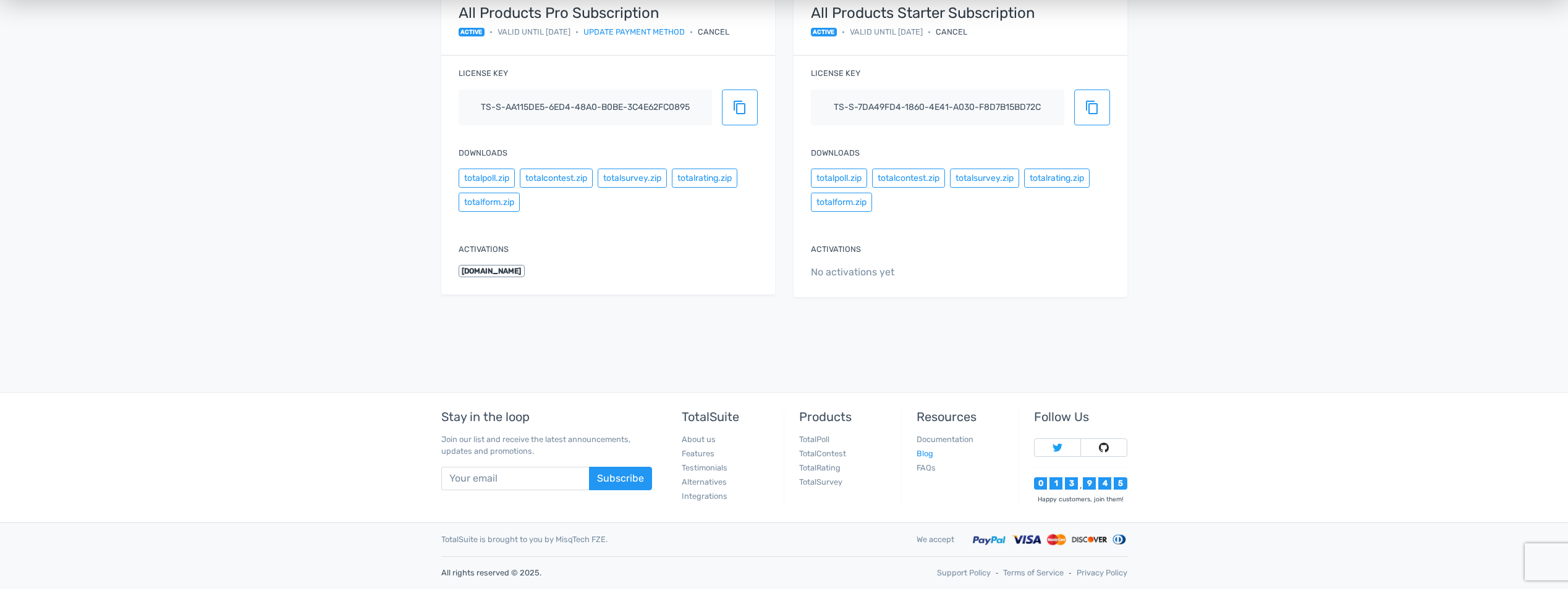
click at [932, 456] on link "Blog" at bounding box center [925, 454] width 17 height 9
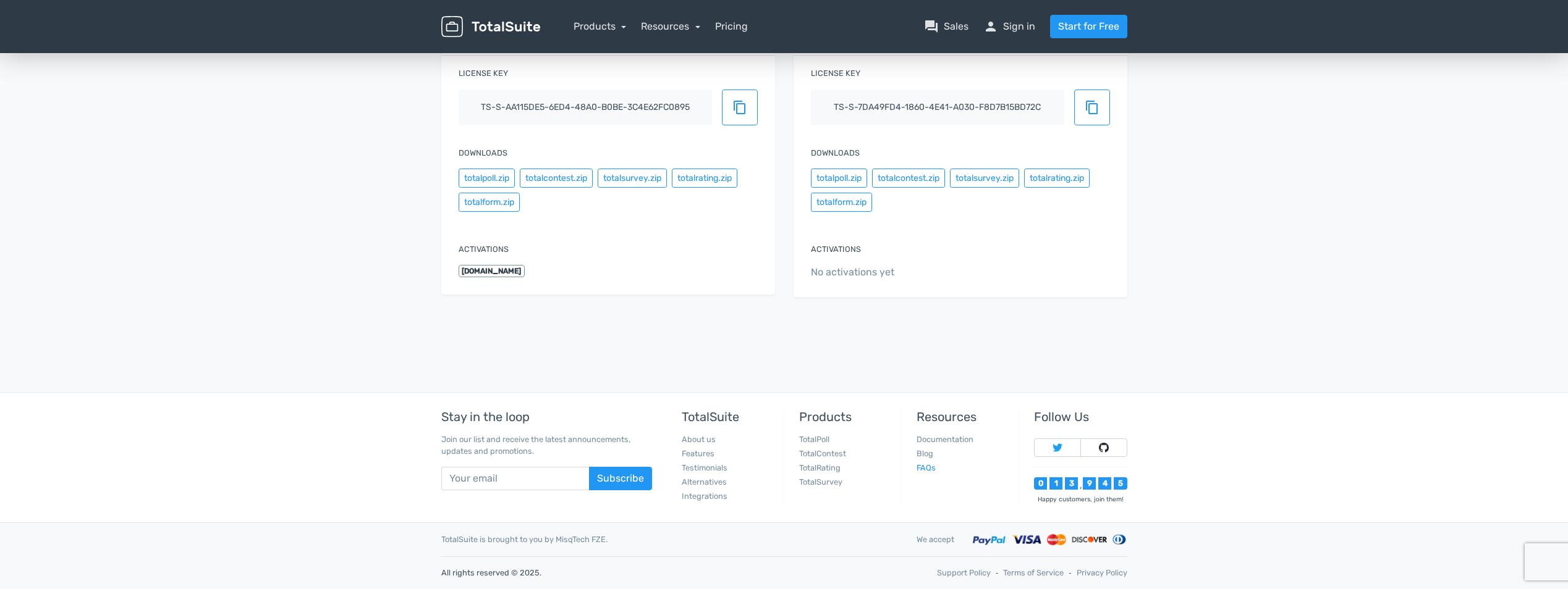
click at [923, 469] on link "FAQs" at bounding box center [926, 467] width 19 height 9
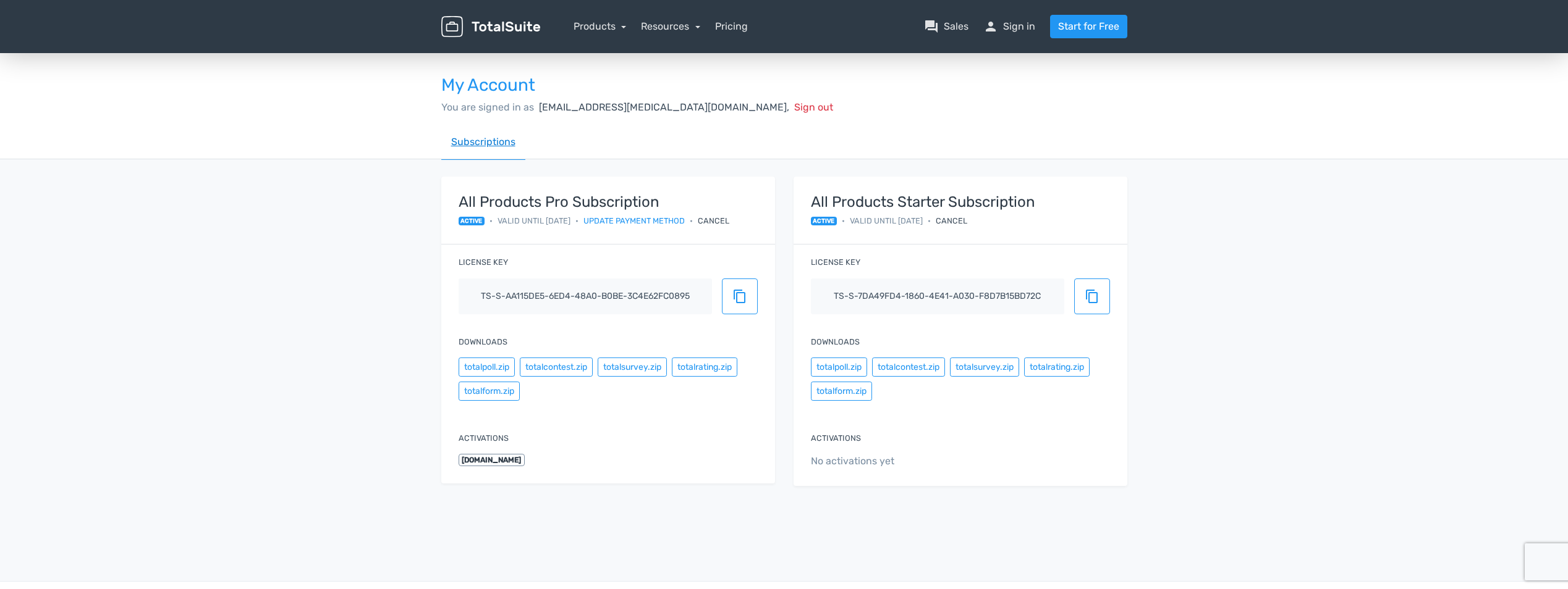
click at [474, 136] on link "Subscriptions" at bounding box center [484, 142] width 84 height 35
